Goal: Task Accomplishment & Management: Use online tool/utility

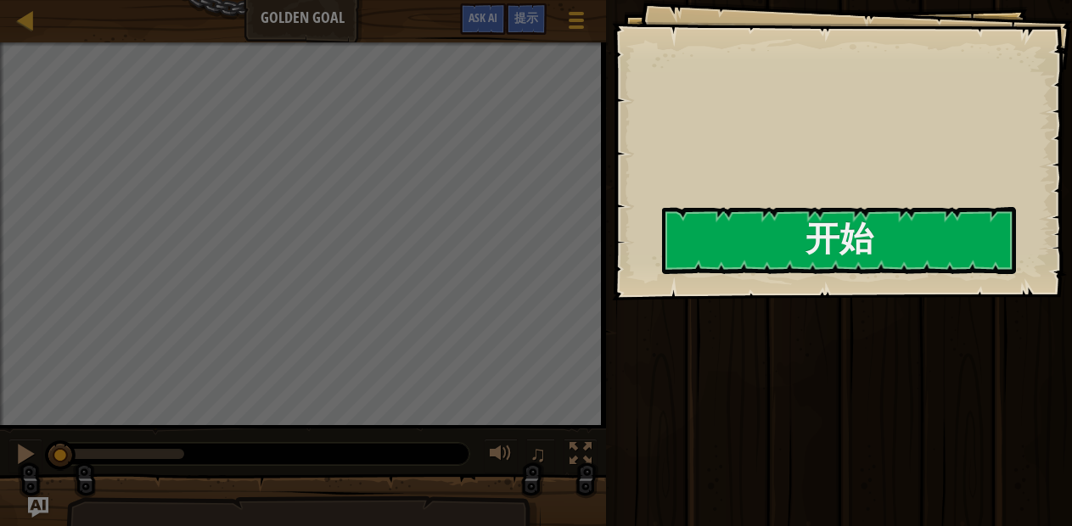
click at [621, 300] on div "Goals 开始 载入失败 订阅后才可开始本关 订阅 你将需要加入一个课程来玩这个关卡 回到我的课程 请询问老师分配后续课程，或者联系客服购买课程或学习许可，…" at bounding box center [842, 150] width 460 height 300
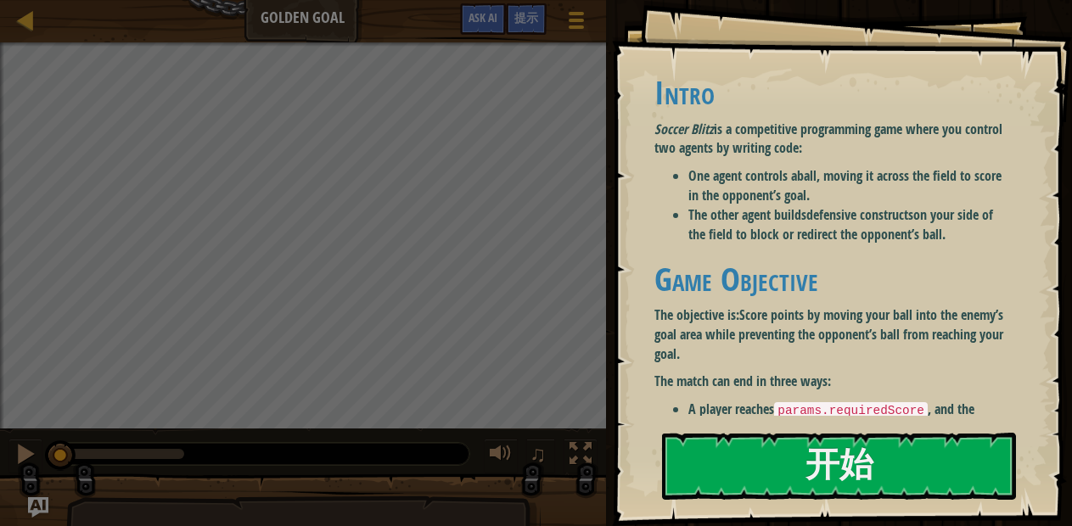
click at [880, 234] on li "The other agent builds defensive constructs on your side of the field to block …" at bounding box center [850, 224] width 324 height 39
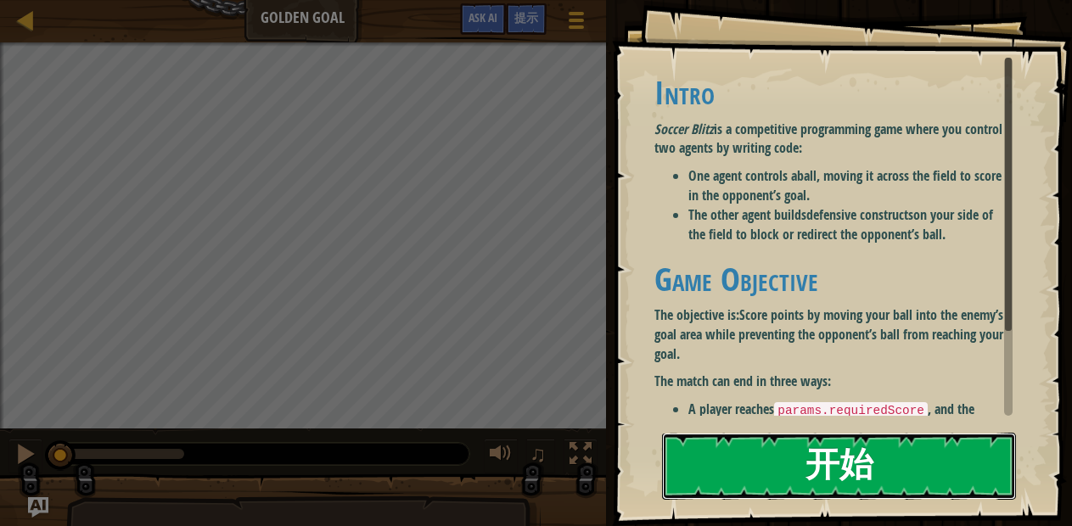
click at [915, 456] on button "开始" at bounding box center [839, 466] width 354 height 67
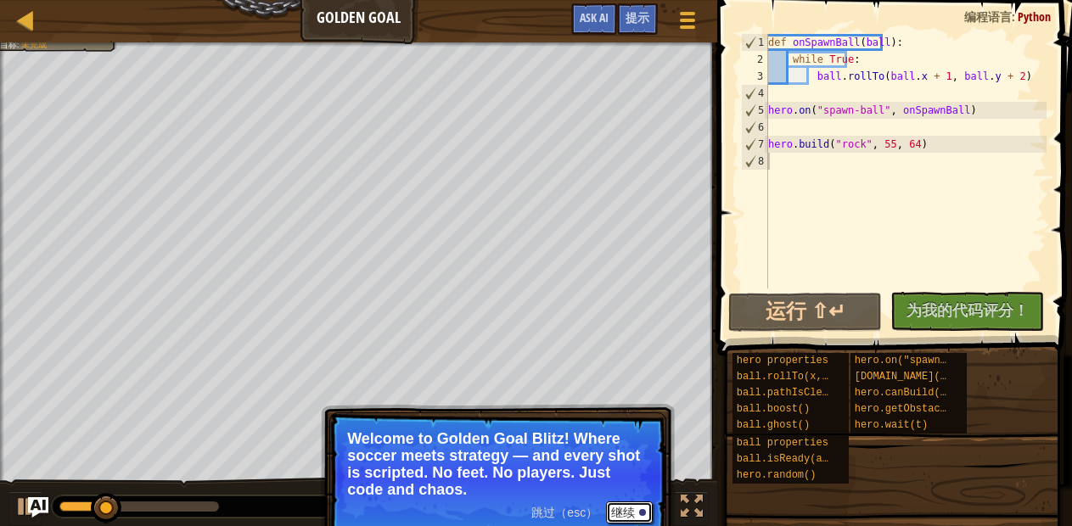
click at [642, 512] on div at bounding box center [642, 512] width 7 height 7
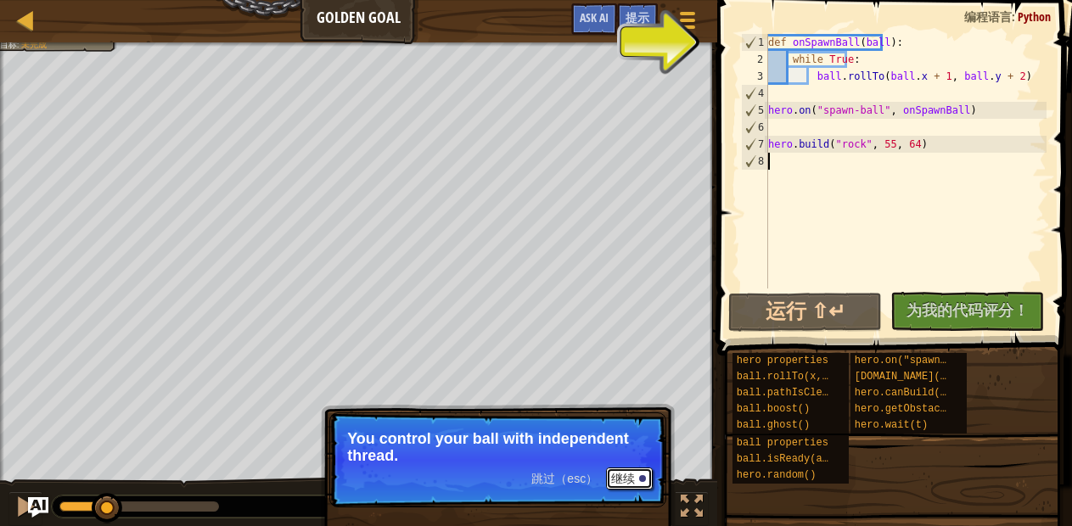
click at [642, 478] on div at bounding box center [642, 478] width 7 height 7
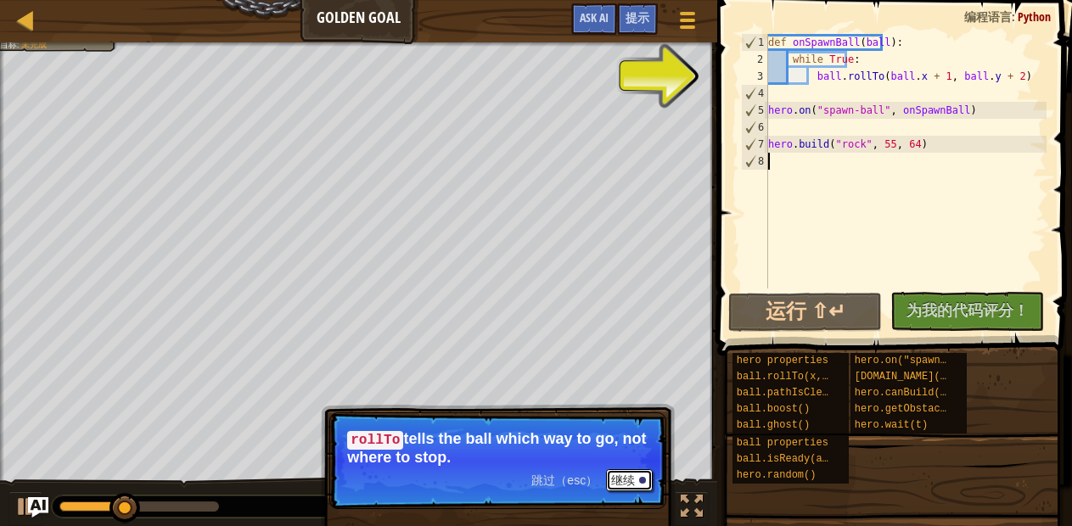
click at [622, 475] on button "继续" at bounding box center [629, 480] width 47 height 22
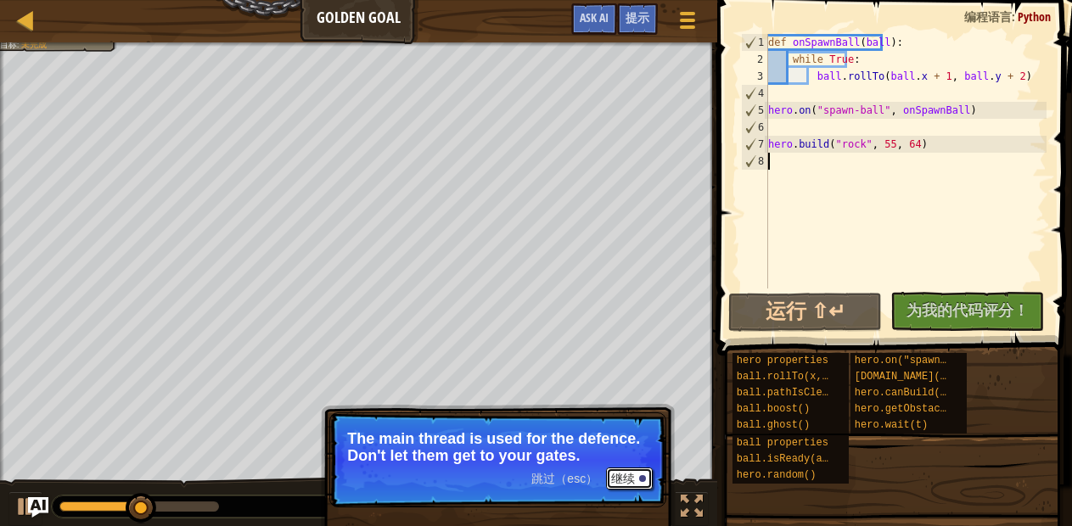
click at [648, 479] on button "继续" at bounding box center [629, 479] width 47 height 22
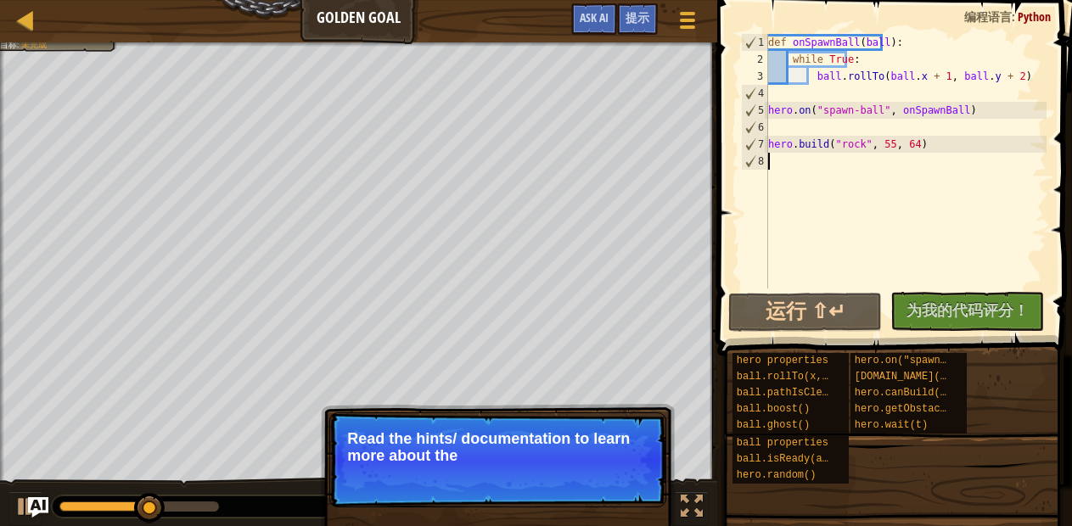
click at [658, 497] on p "跳过（esc） 继续 Read the hints/ documentation to learn more about the" at bounding box center [497, 459] width 337 height 95
click at [642, 478] on div at bounding box center [642, 478] width 7 height 7
